Goal: Complete application form: Complete application form

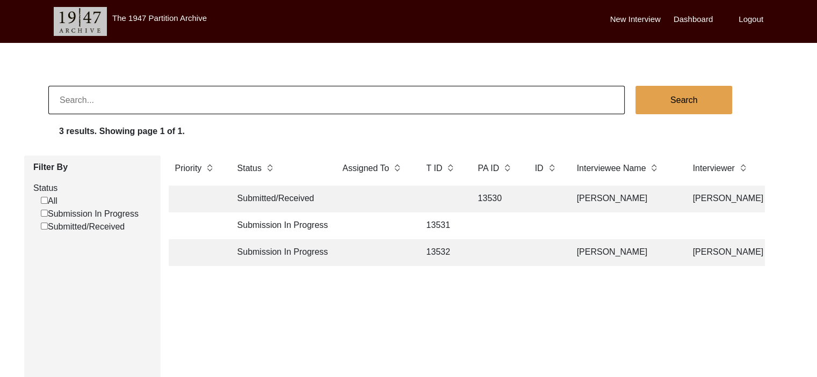
drag, startPoint x: 0, startPoint y: 0, endPoint x: 380, endPoint y: 210, distance: 434.0
click at [380, 210] on td at bounding box center [373, 199] width 75 height 27
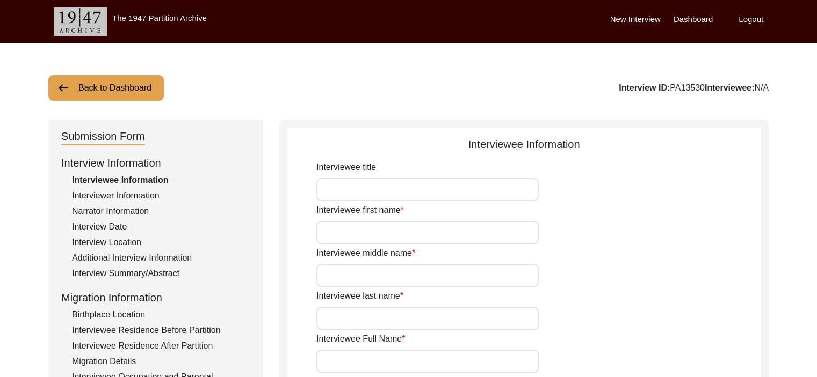
type input "[PERSON_NAME]"
type input "Baghi"
type input "[PERSON_NAME]"
type input "[DATE]"
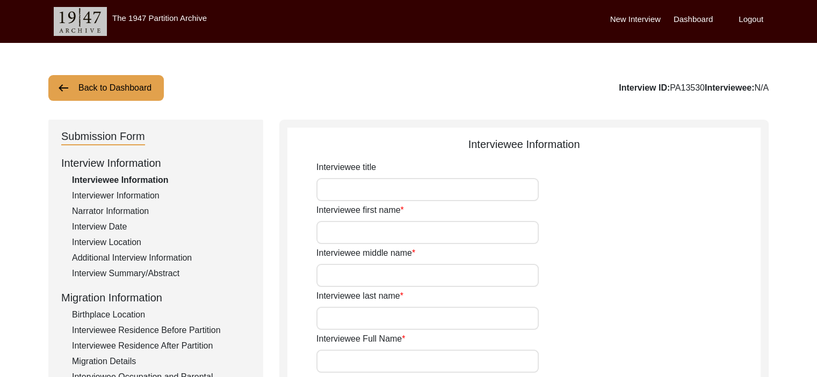
type input "83"
type input "[DEMOGRAPHIC_DATA]"
type input "Poonch Pahadi"
type input "[DEMOGRAPHIC_DATA]"
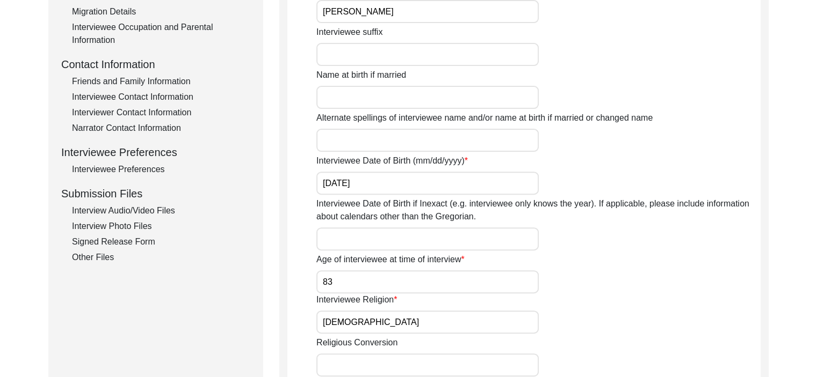
scroll to position [365, 0]
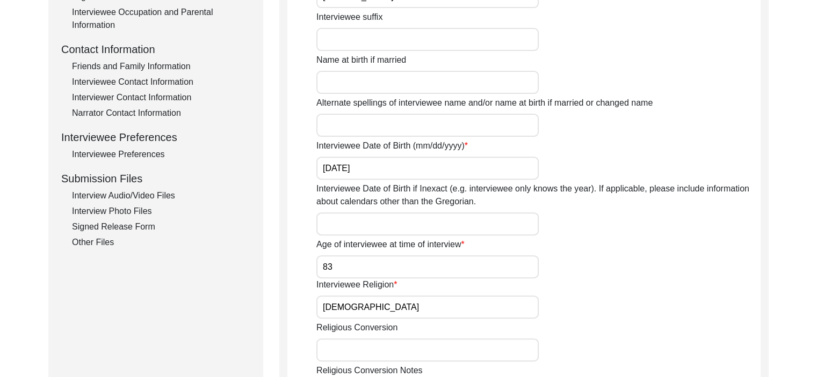
click at [120, 211] on div "Interview Photo Files" at bounding box center [161, 211] width 178 height 13
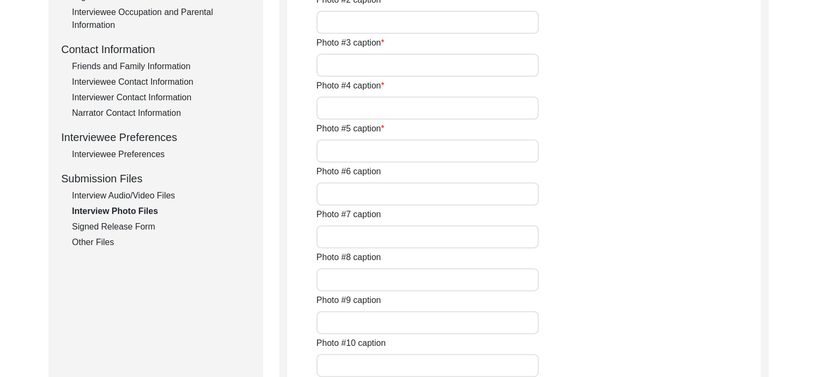
type input "Talking about his friends and how he used to play with them"
type input "narrating his travel after the resolution of partition was passed"
type input "continuing narrating about his experience"
type input "remembering his time at his home with his parents"
type input "recalling a shayri"
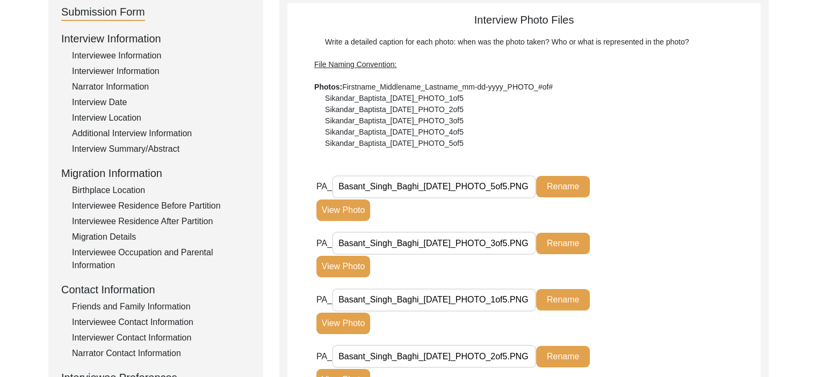
scroll to position [0, 0]
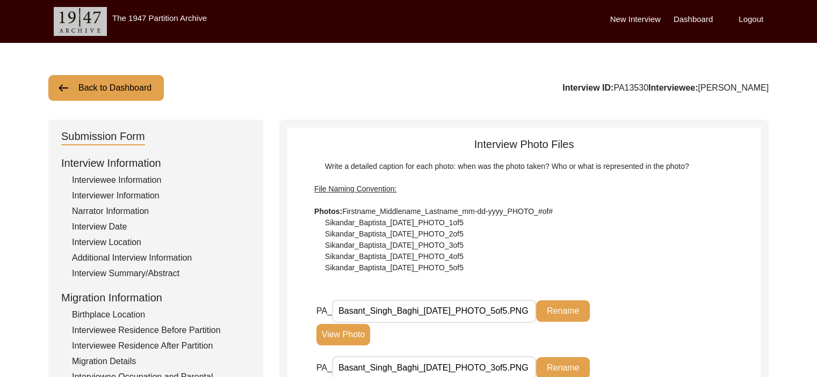
click at [113, 245] on div "Interview Location" at bounding box center [161, 242] width 178 height 13
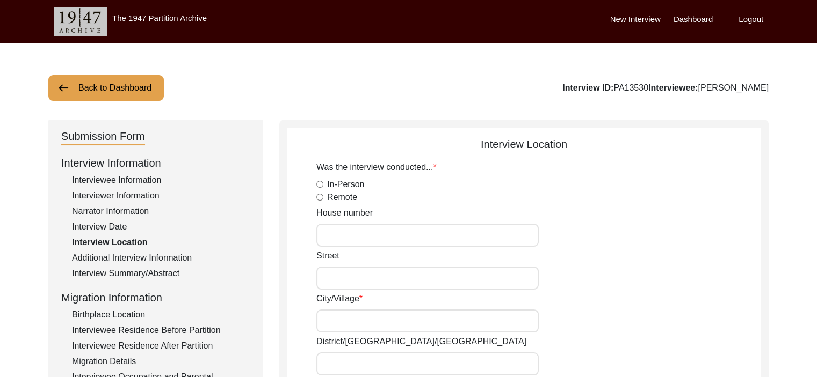
radio input "true"
type input "Remotw"
type input "Remote"
type input "[GEOGRAPHIC_DATA]"
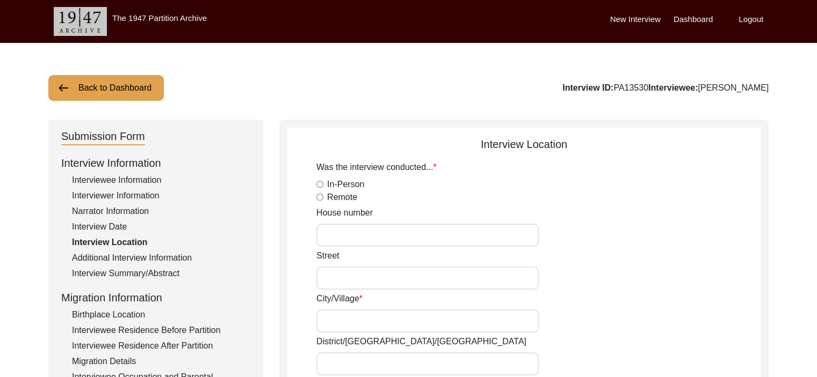
type input "Remote"
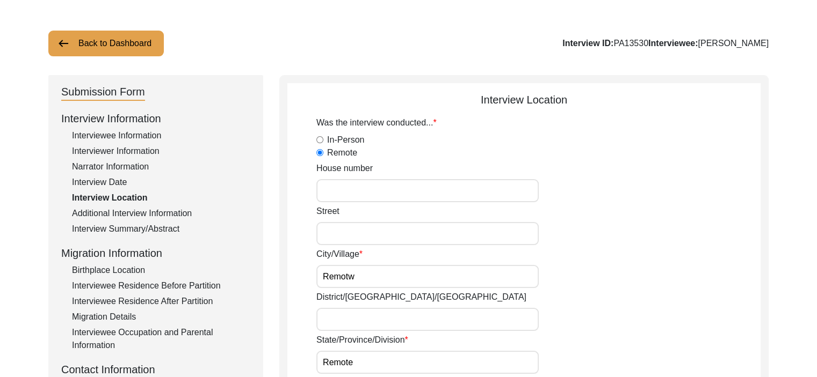
scroll to position [45, 0]
click at [429, 191] on input "House number" at bounding box center [427, 190] width 222 height 23
type input "b6/1"
type input "A"
click at [325, 188] on input "b6/1" at bounding box center [427, 190] width 222 height 23
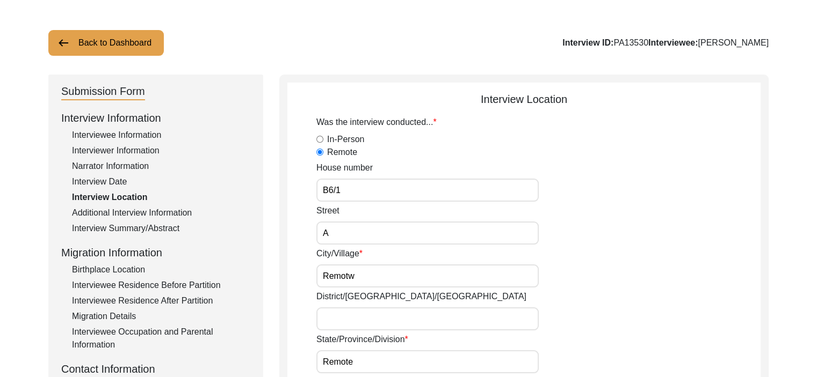
type input "B6/1"
click at [336, 228] on input "A" at bounding box center [427, 233] width 222 height 23
type input "Ashok Nagar"
drag, startPoint x: 363, startPoint y: 276, endPoint x: 297, endPoint y: 274, distance: 66.6
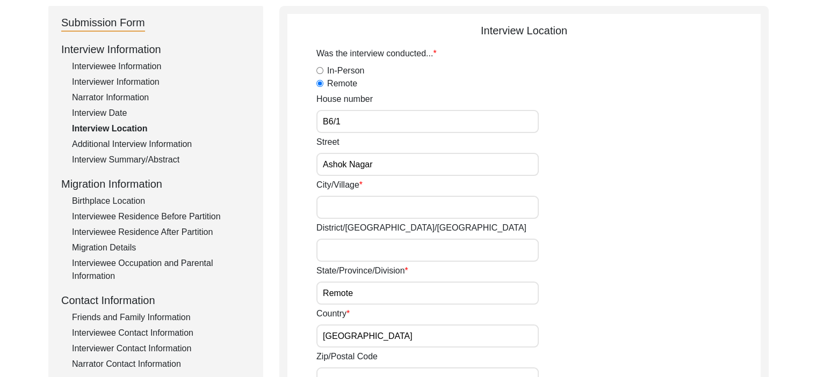
scroll to position [116, 0]
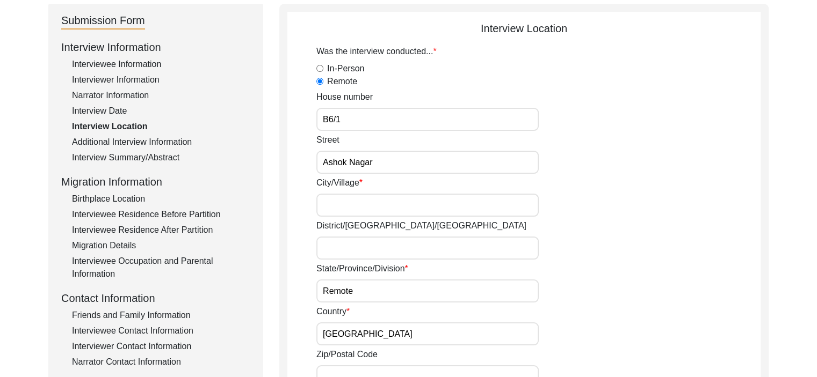
drag, startPoint x: 366, startPoint y: 290, endPoint x: 307, endPoint y: 290, distance: 59.1
click at [307, 290] on app-interview-location "Interview Location Was the interview conducted... In-Person Remote House number…" at bounding box center [523, 381] width 473 height 723
click at [359, 206] on input "City/Village" at bounding box center [427, 205] width 222 height 23
type input "[GEOGRAPHIC_DATA]"
click at [356, 295] on input "Remote" at bounding box center [427, 291] width 222 height 23
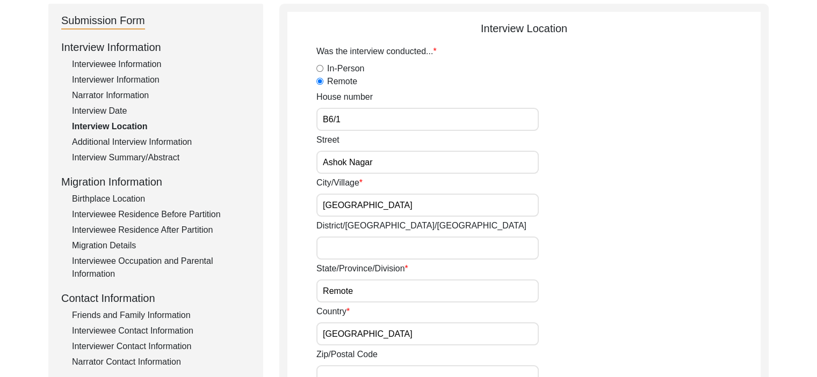
drag, startPoint x: 356, startPoint y: 295, endPoint x: 302, endPoint y: 291, distance: 54.3
click at [303, 292] on app-interview-location "Interview Location Was the interview conducted... In-Person Remote House number…" at bounding box center [523, 381] width 473 height 723
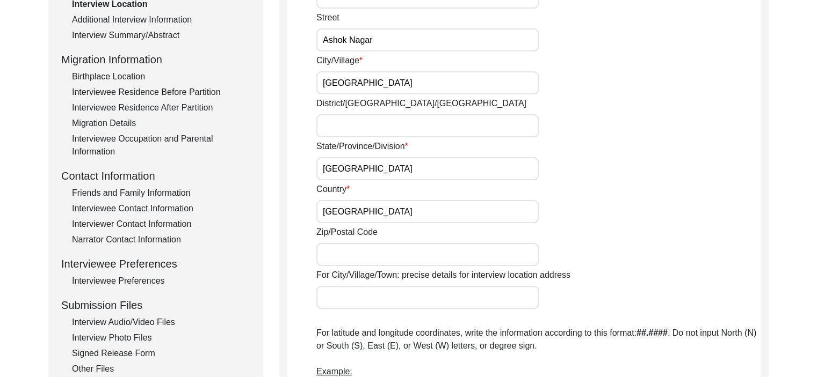
scroll to position [240, 0]
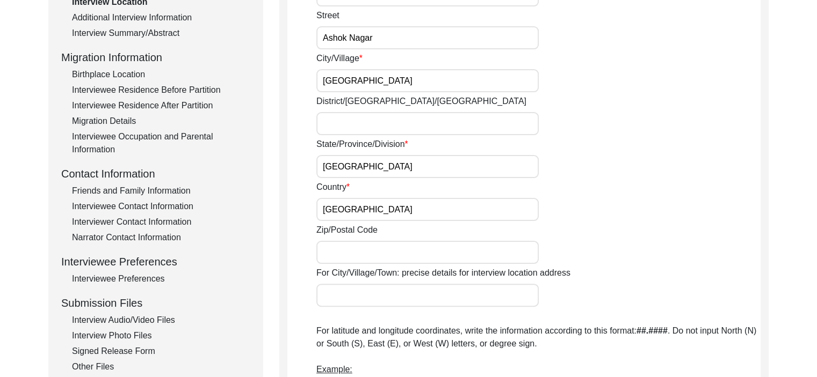
type input "[GEOGRAPHIC_DATA]"
click at [373, 249] on input "Zip/Postal Code" at bounding box center [427, 252] width 222 height 23
type input "2"
type input "201001"
click at [497, 298] on input "For City/Village/Town: precise details for interview location address" at bounding box center [427, 295] width 222 height 23
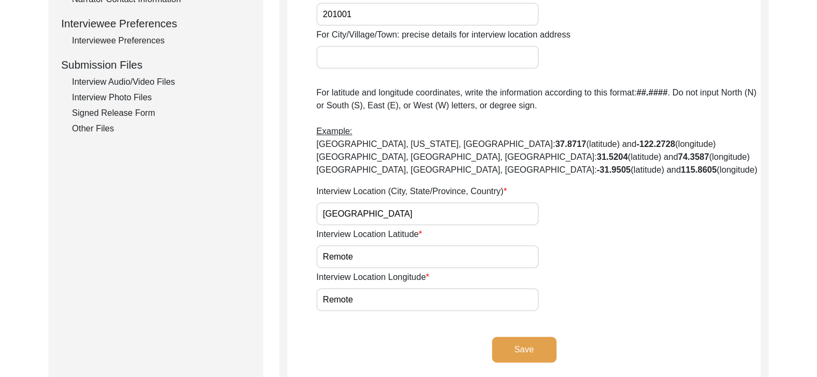
scroll to position [479, 0]
click at [322, 214] on input "[GEOGRAPHIC_DATA]" at bounding box center [427, 213] width 222 height 23
type input "[GEOGRAPHIC_DATA], [GEOGRAPHIC_DATA]"
drag, startPoint x: 368, startPoint y: 258, endPoint x: 289, endPoint y: 261, distance: 79.0
click at [289, 261] on app-interview-location "Interview Location Was the interview conducted... In-Person Remote House number…" at bounding box center [523, 19] width 473 height 723
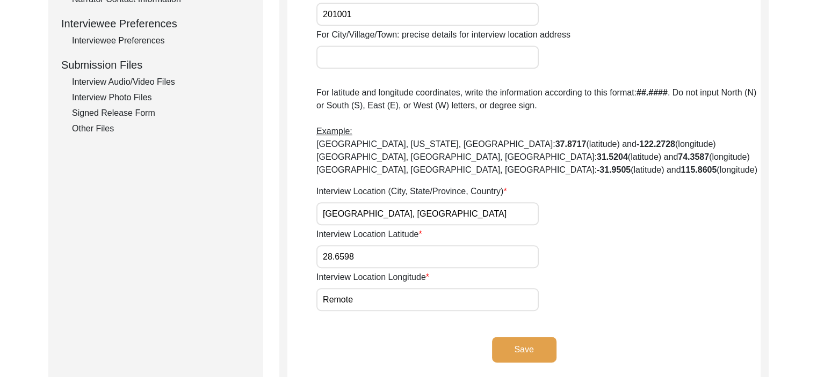
type input "28.6598"
type input "77.4465"
click at [540, 346] on button "Save" at bounding box center [524, 350] width 64 height 26
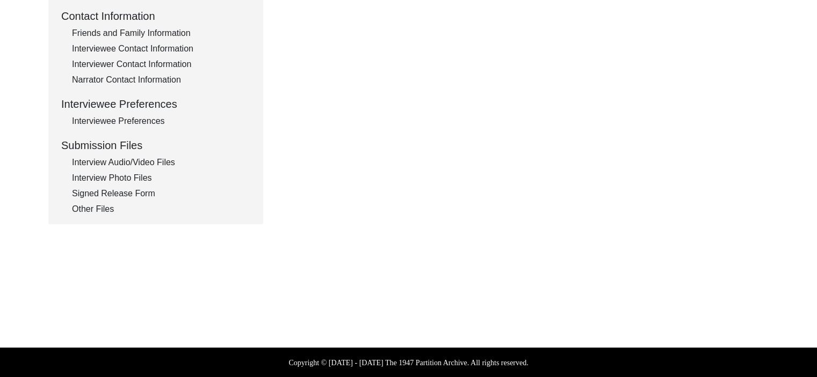
type input "Hindi and English"
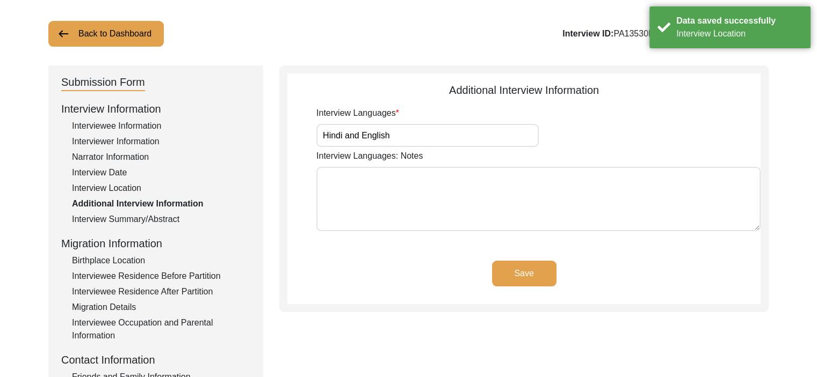
scroll to position [54, 0]
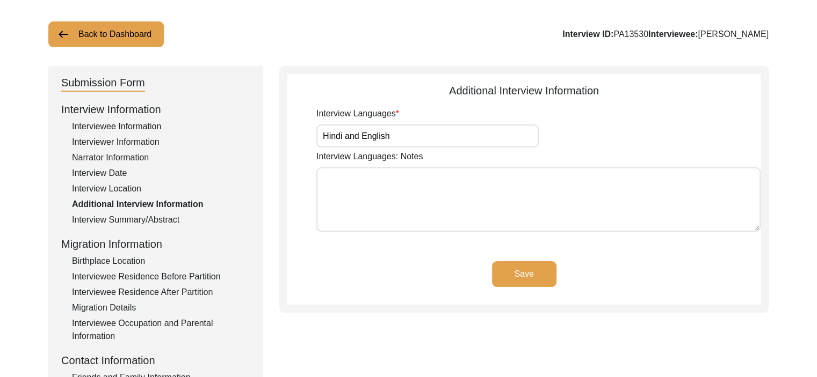
click at [130, 32] on button "Back to Dashboard" at bounding box center [105, 34] width 115 height 26
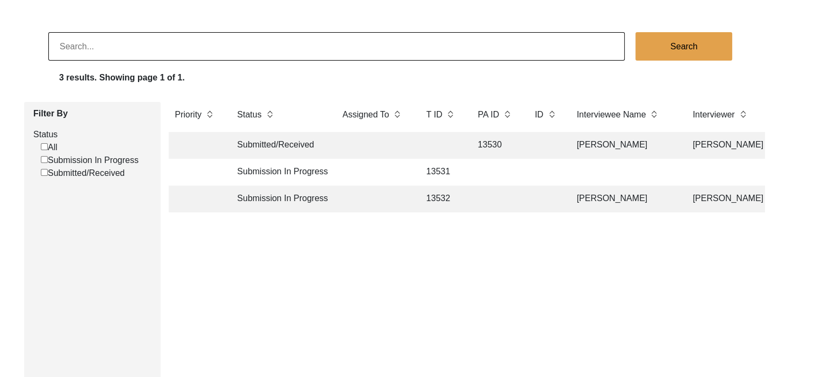
click at [289, 149] on td "Submitted/Received" at bounding box center [279, 145] width 97 height 27
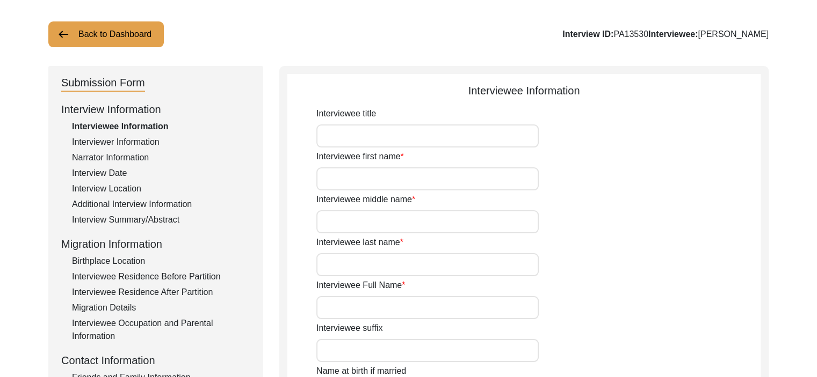
type input "[PERSON_NAME]"
type input "Baghi"
type input "[PERSON_NAME]"
type input "[DATE]"
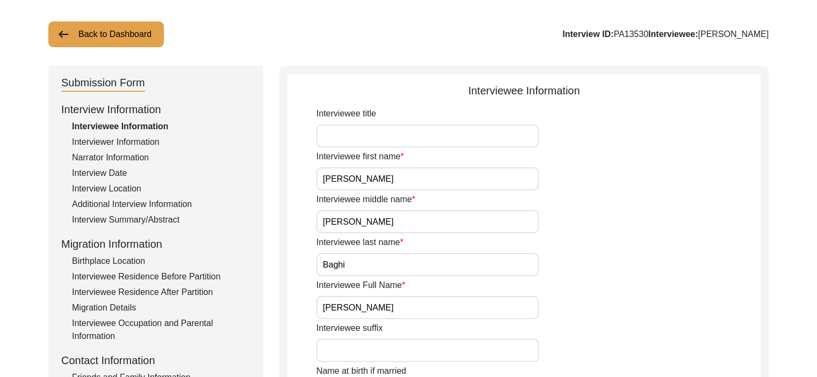
type input "83"
type input "[DEMOGRAPHIC_DATA]"
type input "Poonch Pahadi"
type input "[DEMOGRAPHIC_DATA]"
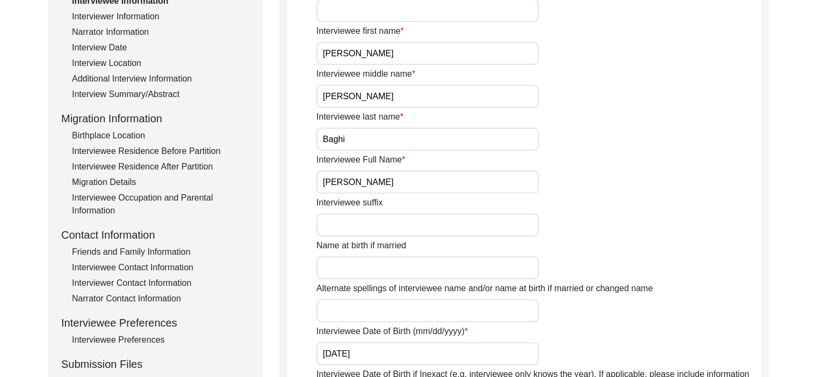
scroll to position [179, 0]
click at [107, 63] on div "Interview Location" at bounding box center [161, 63] width 178 height 13
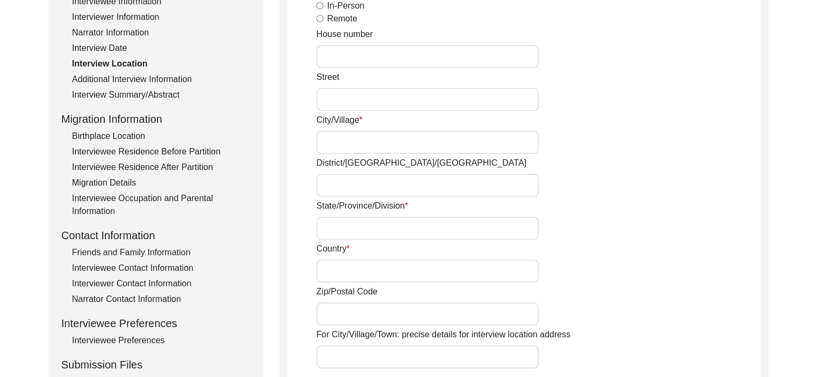
radio input "true"
type input "B6/1"
type input "Ashok Nagar"
type input "[GEOGRAPHIC_DATA]"
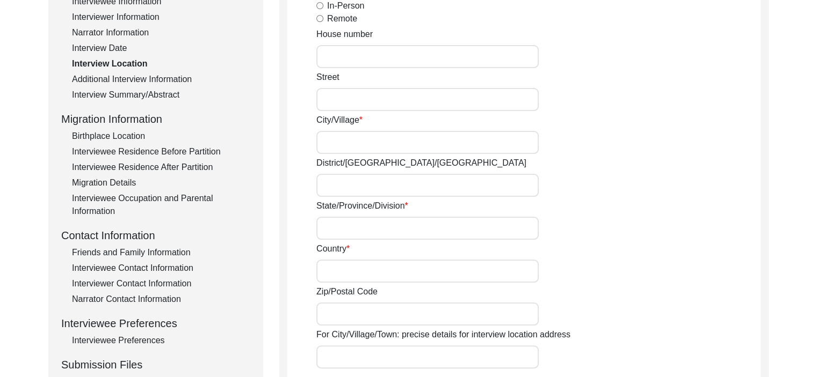
type input "[GEOGRAPHIC_DATA]"
type input "201001"
type input "[GEOGRAPHIC_DATA], [GEOGRAPHIC_DATA]"
type input "28.6598"
type input "77.4465"
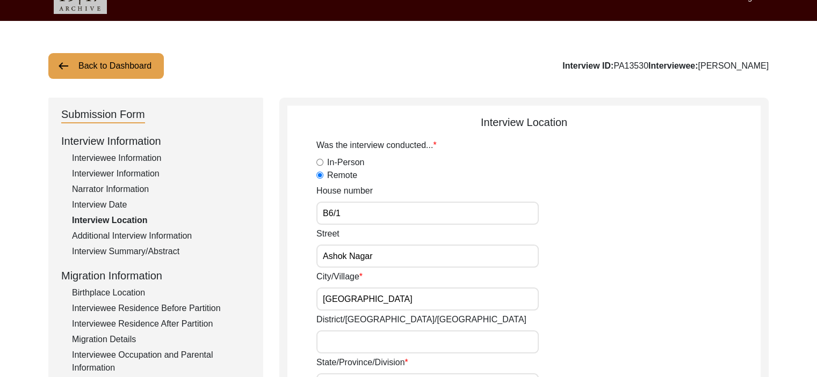
scroll to position [0, 0]
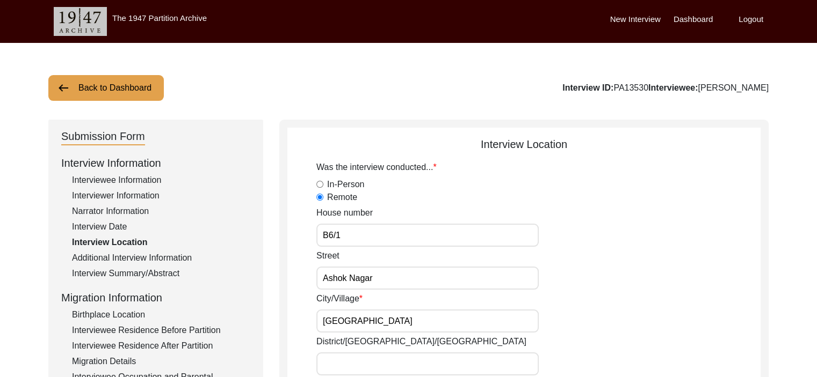
click at [107, 79] on button "Back to Dashboard" at bounding box center [105, 88] width 115 height 26
